Goal: Information Seeking & Learning: Check status

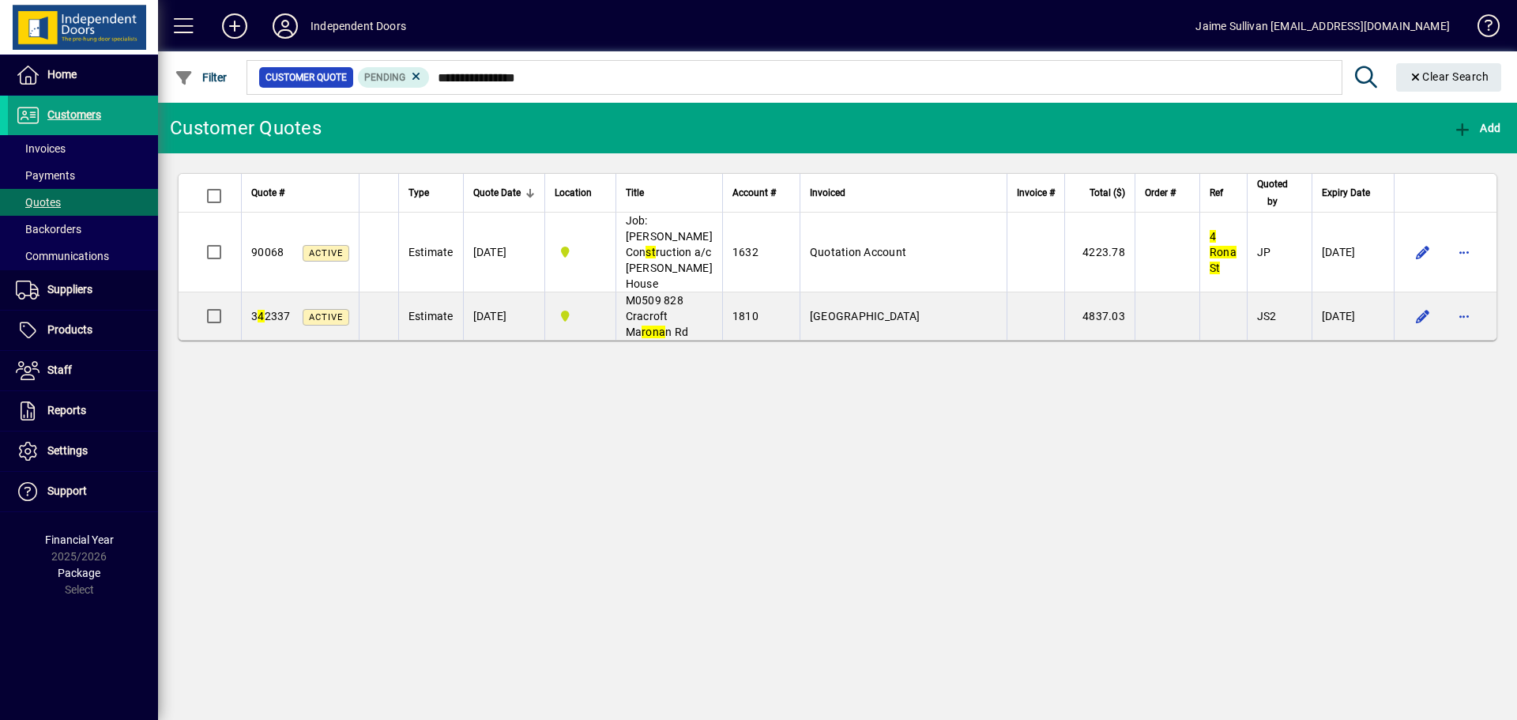
drag, startPoint x: 546, startPoint y: 77, endPoint x: 480, endPoint y: 73, distance: 66.5
click at [480, 73] on input "**********" at bounding box center [879, 77] width 899 height 22
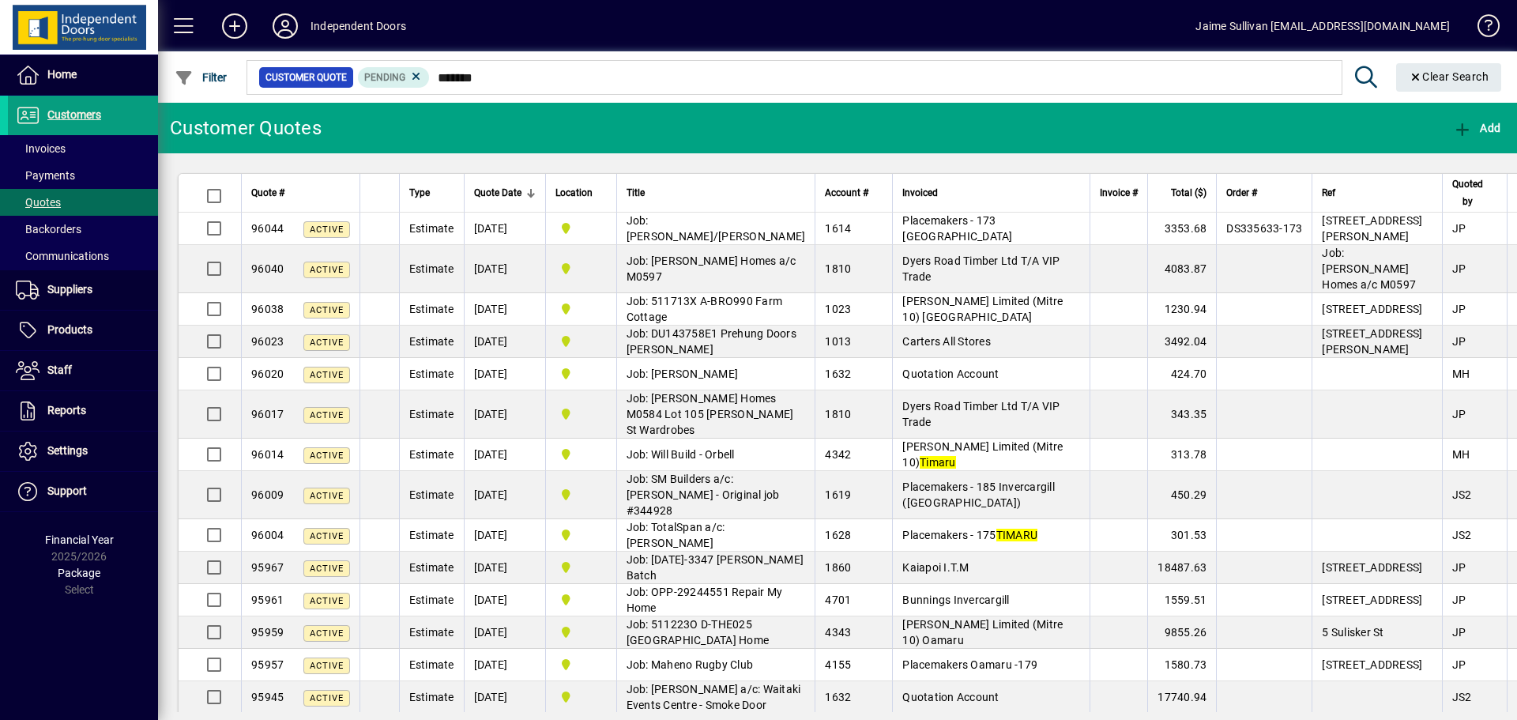
type input "******"
